Goal: Transaction & Acquisition: Purchase product/service

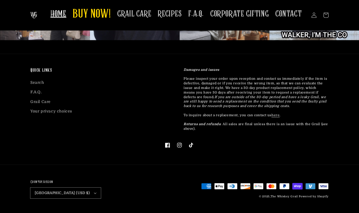
scroll to position [1487, 0]
click at [38, 107] on link "Grail Care" at bounding box center [40, 101] width 20 height 9
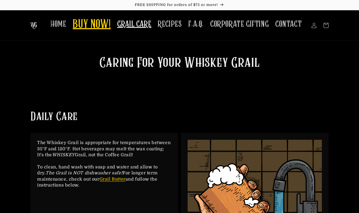
click at [96, 22] on span "BUY NOW!" at bounding box center [92, 24] width 38 height 15
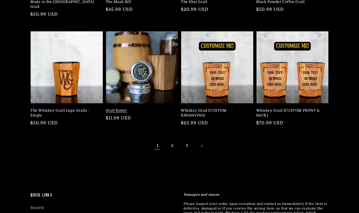
scroll to position [143, 0]
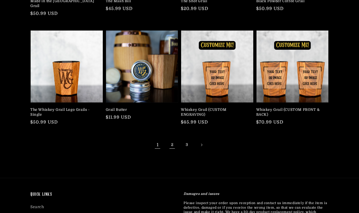
click at [174, 140] on link "2" at bounding box center [172, 145] width 12 height 12
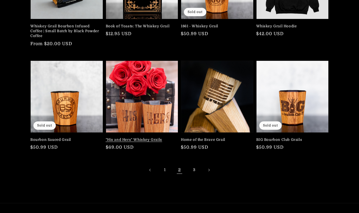
scroll to position [119, 0]
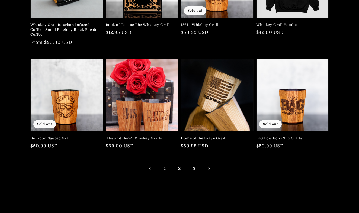
click at [196, 168] on link "3" at bounding box center [194, 169] width 12 height 12
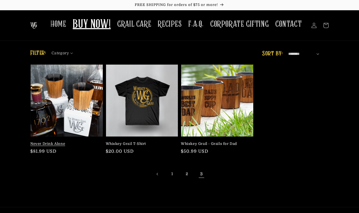
click at [79, 142] on link "Never Drink Alone" at bounding box center [64, 144] width 69 height 5
